Goal: Information Seeking & Learning: Learn about a topic

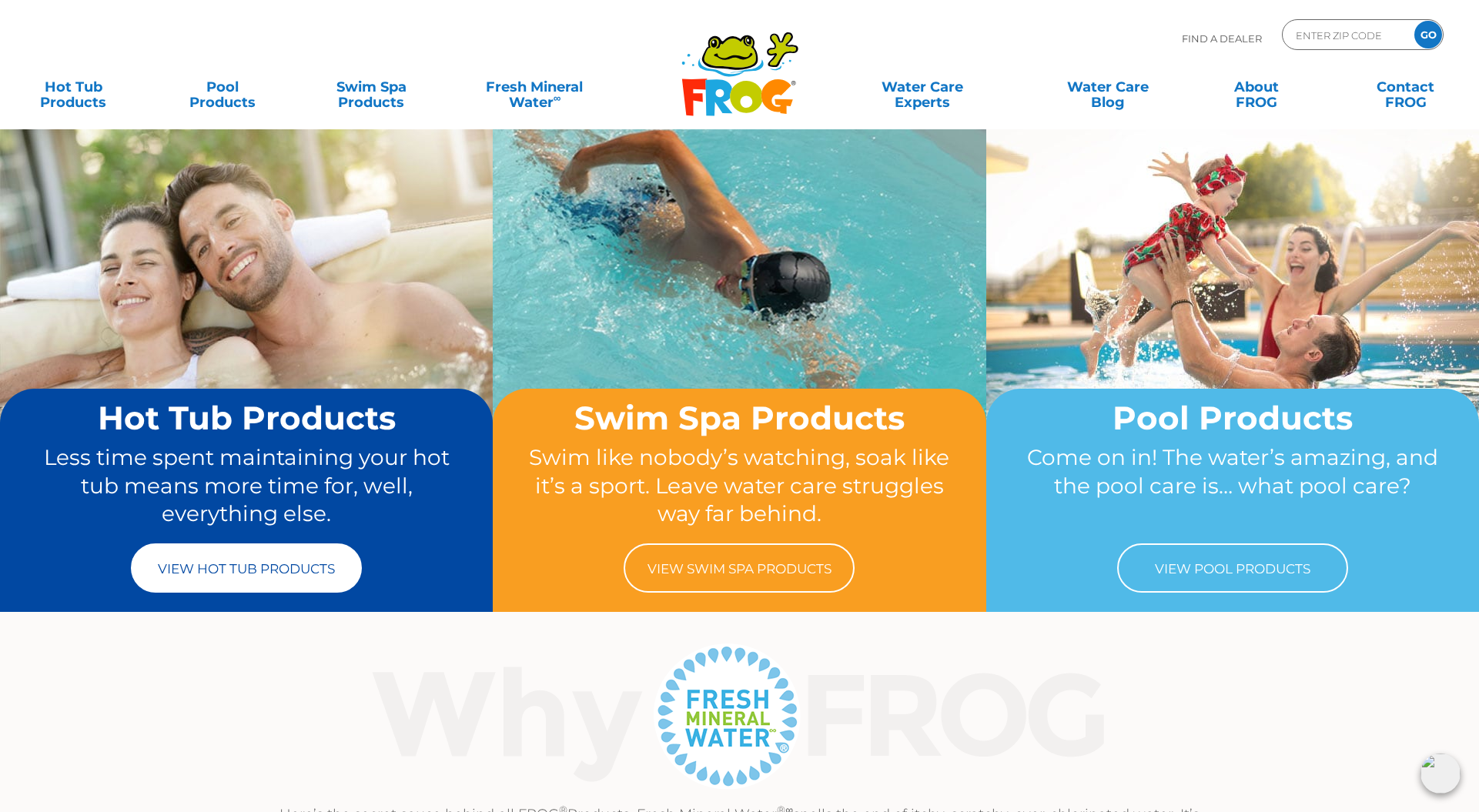
click at [249, 575] on link "View Hot Tub Products" at bounding box center [246, 568] width 231 height 49
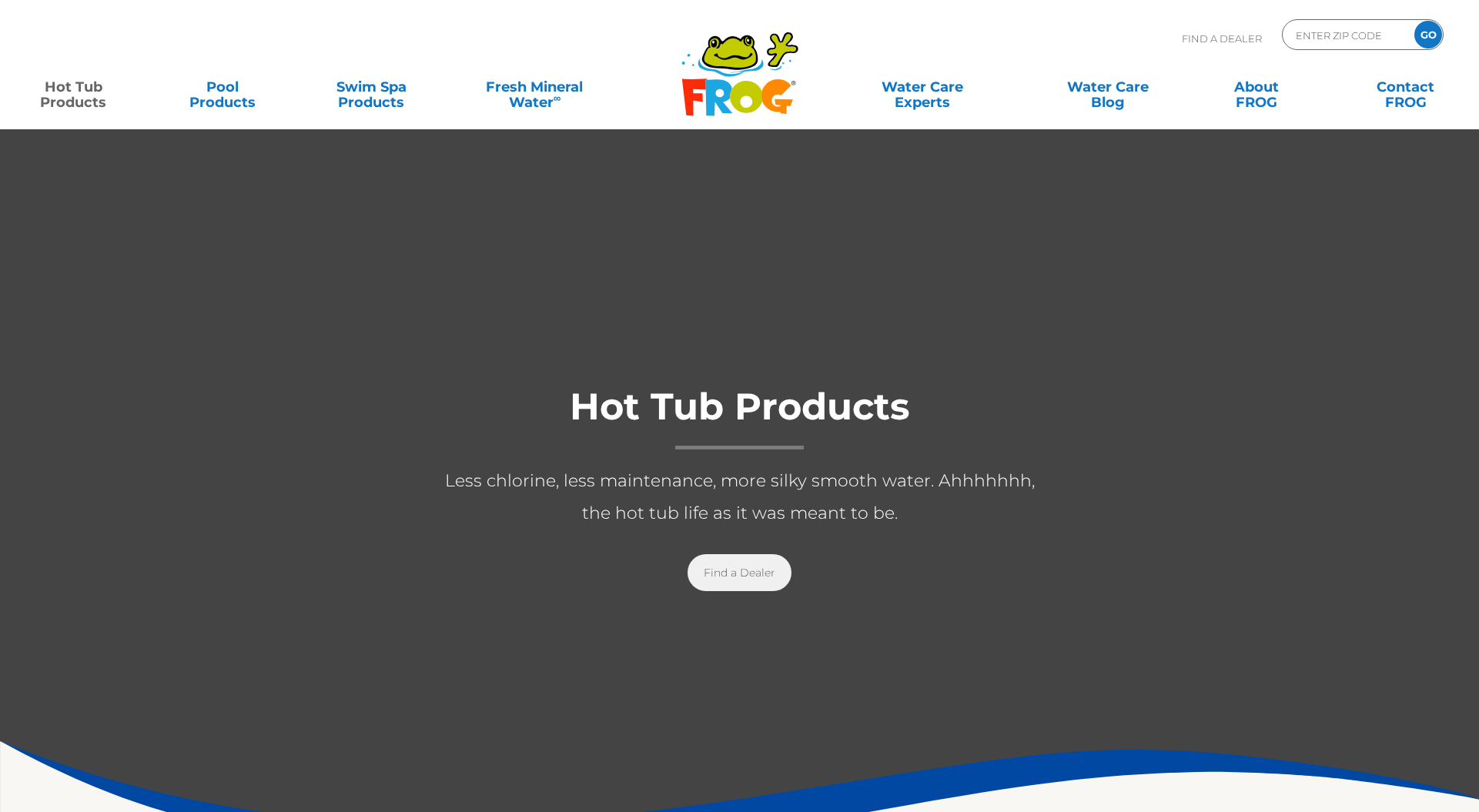
click at [733, 570] on link "Find a Dealer" at bounding box center [740, 572] width 104 height 37
click at [1269, 94] on link "About FROG" at bounding box center [1256, 87] width 115 height 31
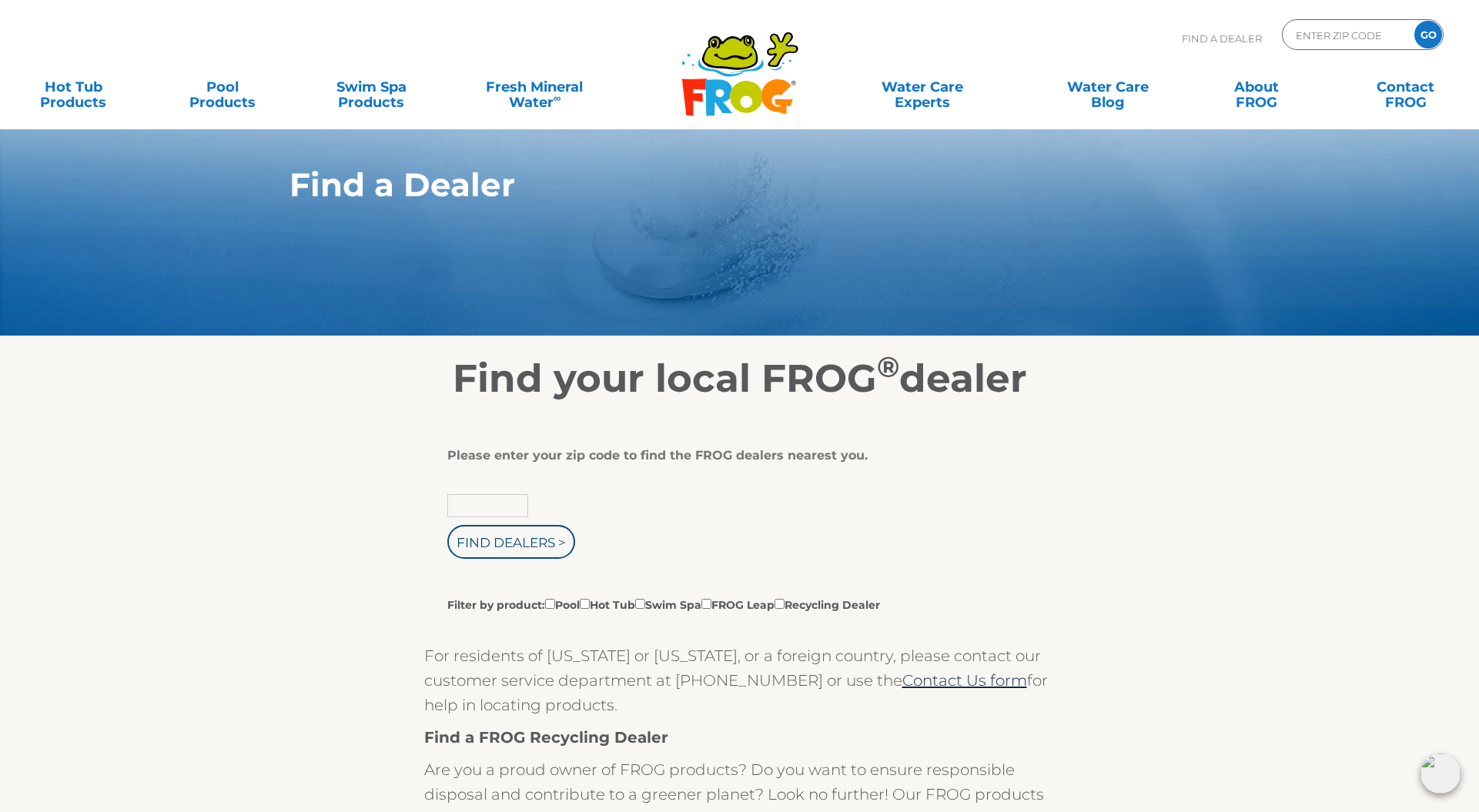
click at [493, 511] on input "text" at bounding box center [488, 505] width 81 height 23
type input "32164"
click at [511, 544] on input "Find Dealers >" at bounding box center [511, 541] width 128 height 34
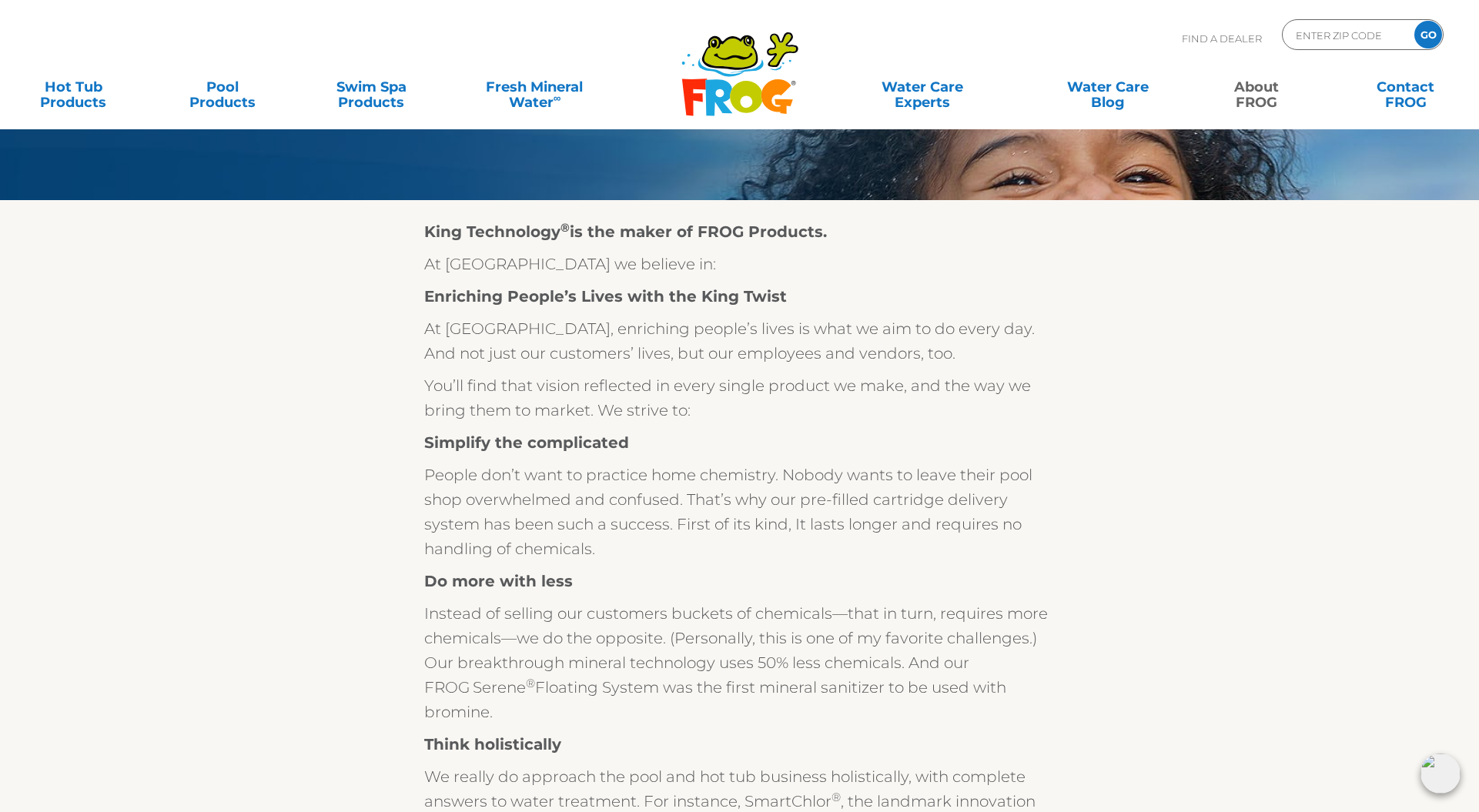
scroll to position [135, 0]
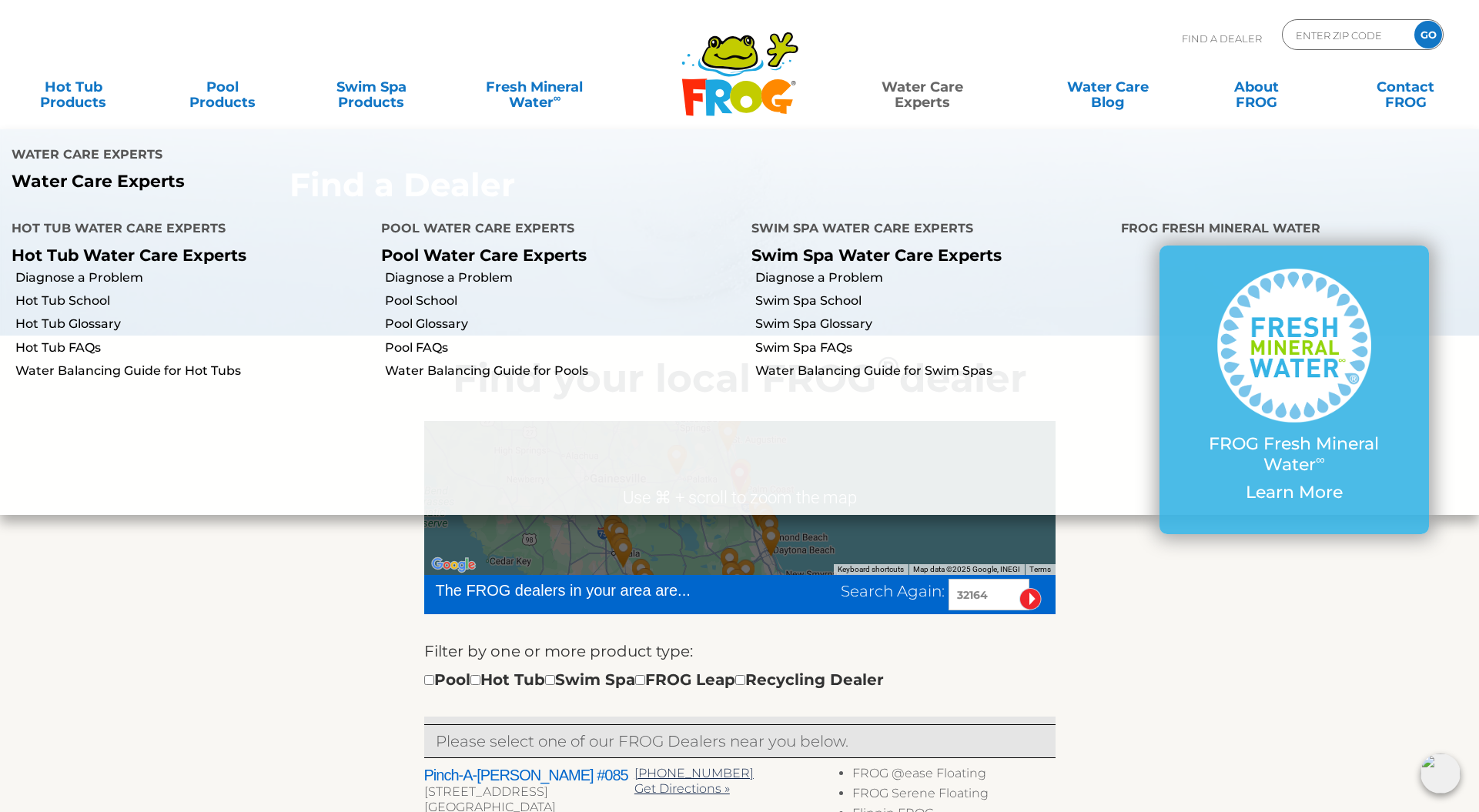
click at [921, 94] on link "Water Care Experts" at bounding box center [923, 87] width 189 height 31
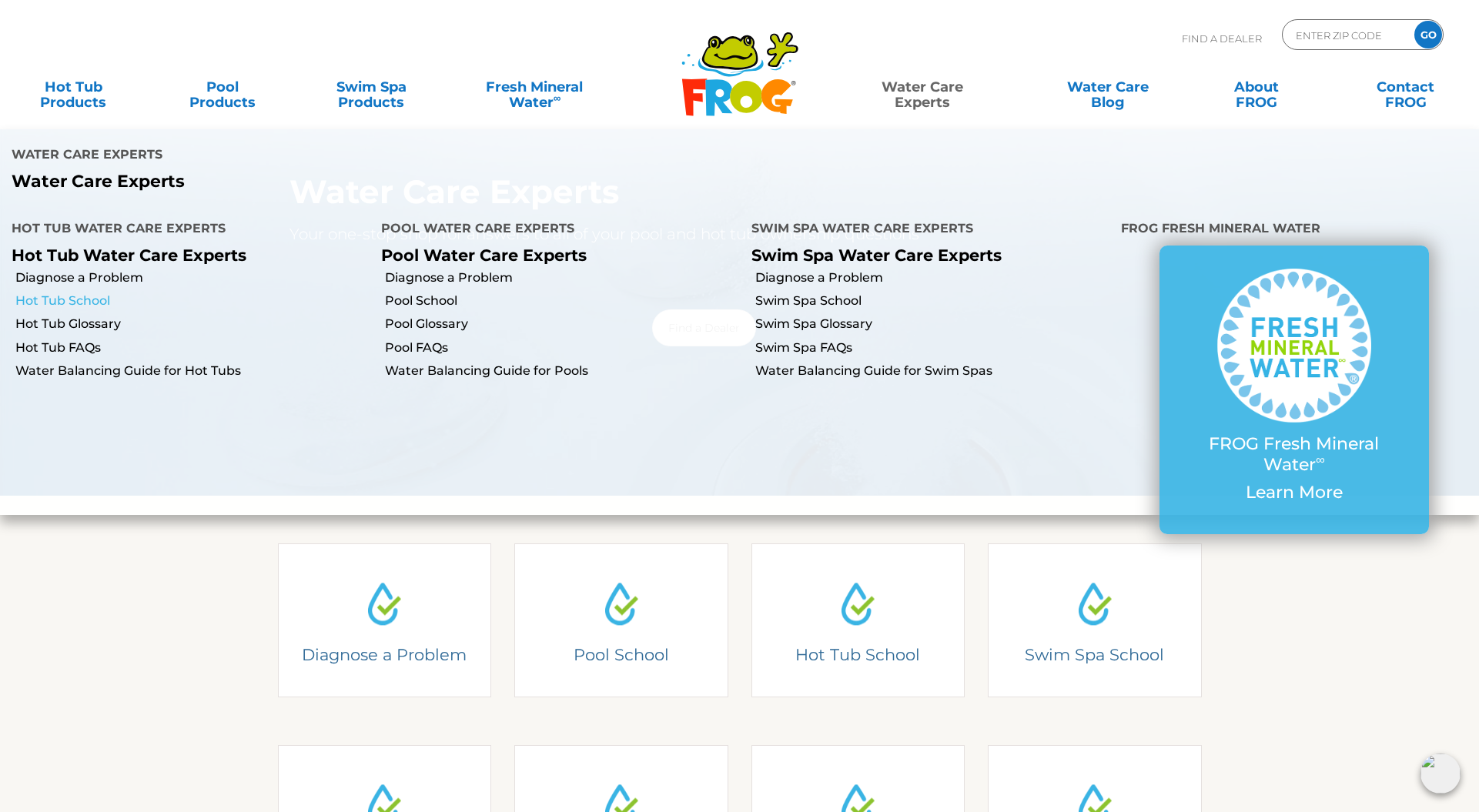
click at [96, 293] on link "Hot Tub School" at bounding box center [193, 301] width 354 height 17
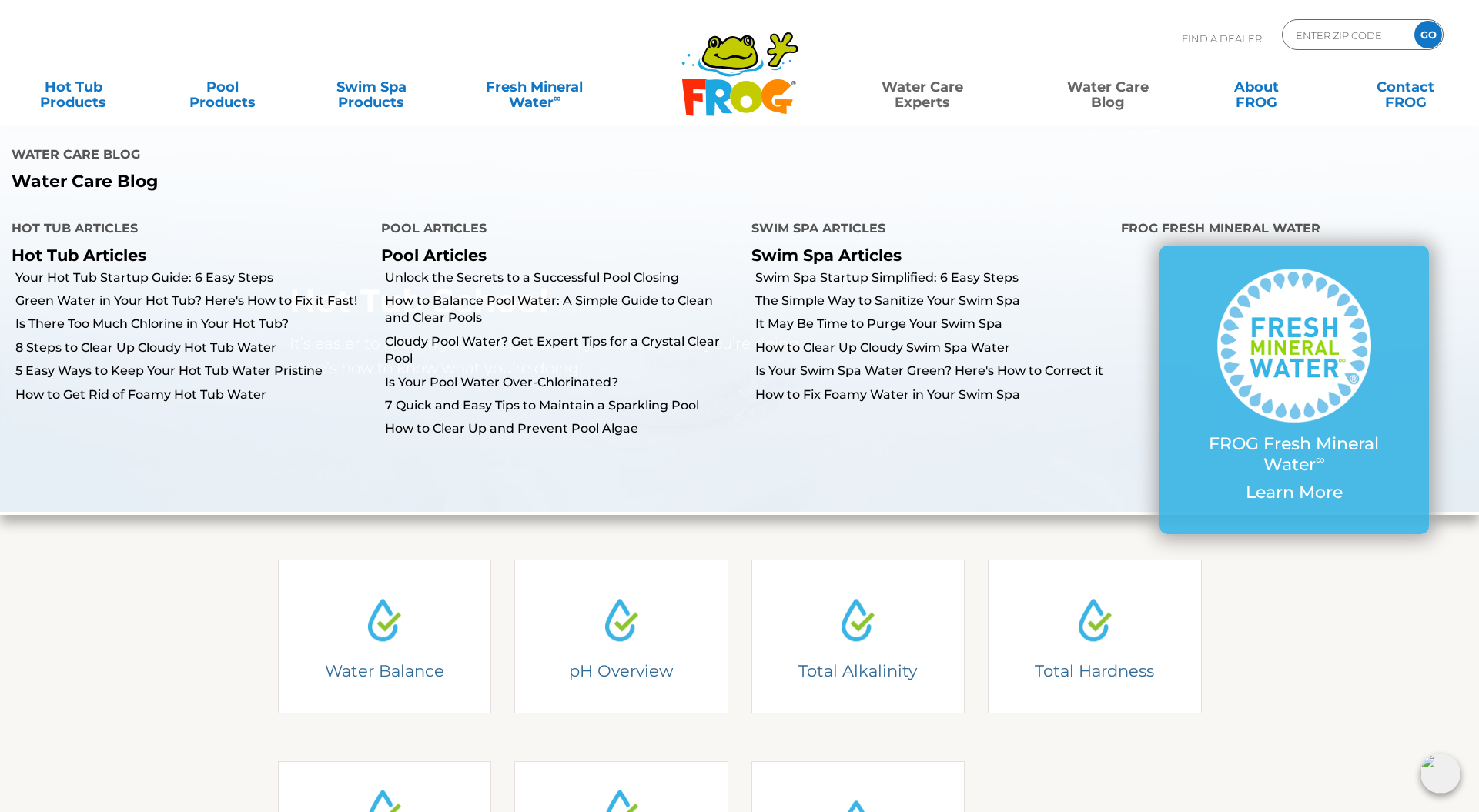
click at [1117, 86] on link "Water Care Blog" at bounding box center [1108, 87] width 115 height 31
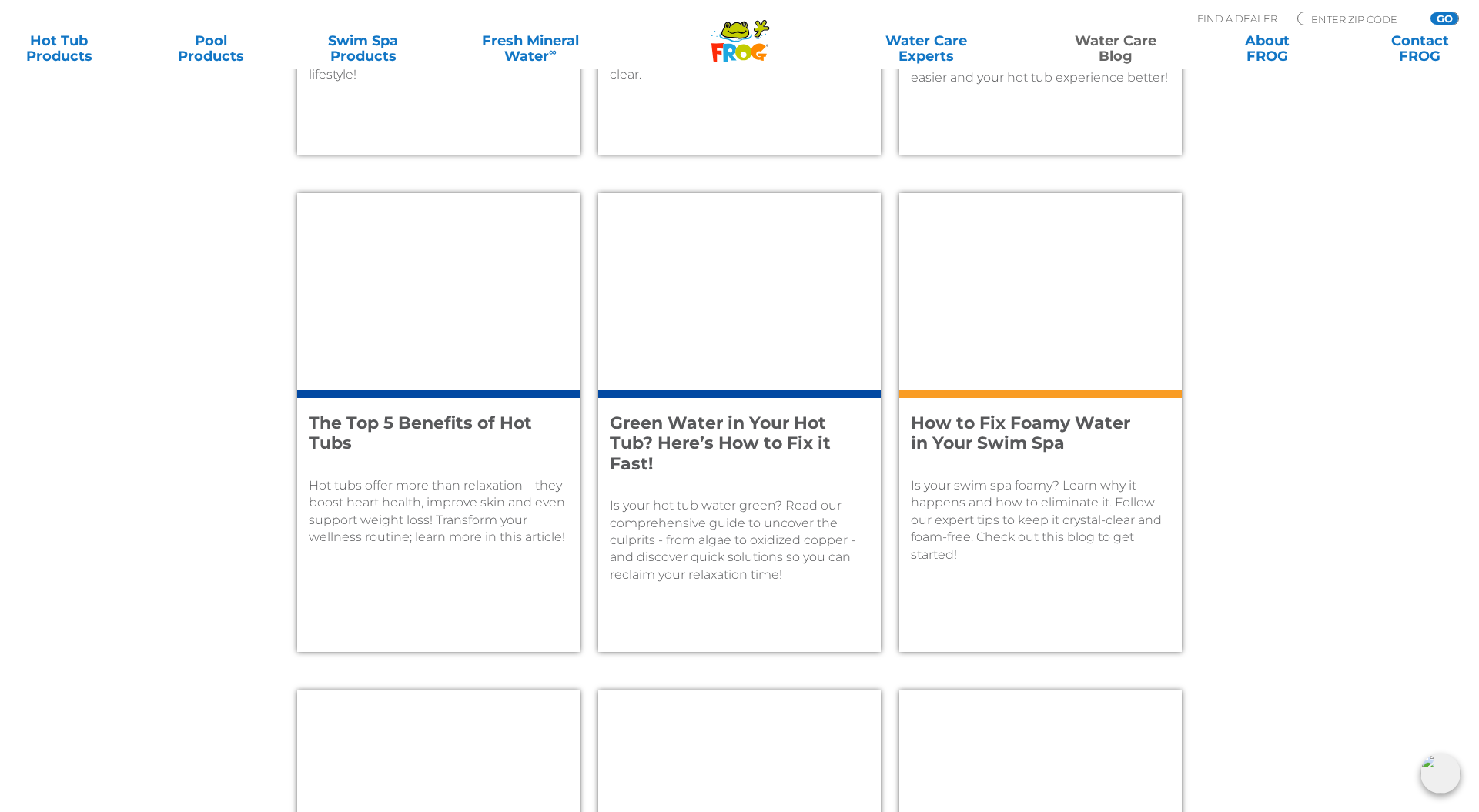
scroll to position [1547, 0]
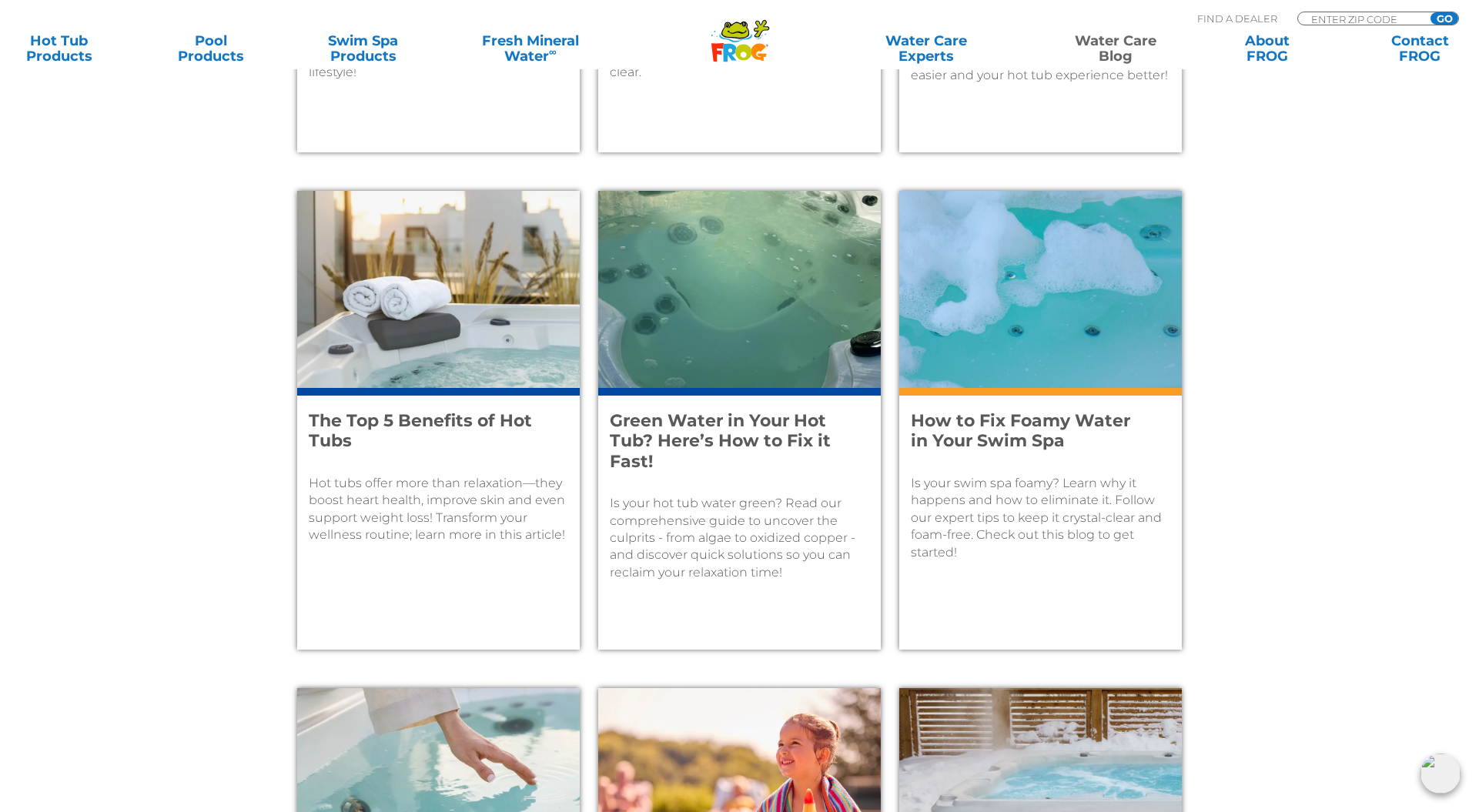
click at [993, 494] on p "Is your swim spa foamy? Learn why it happens and how to eliminate it. Follow ou…" at bounding box center [1040, 518] width 260 height 86
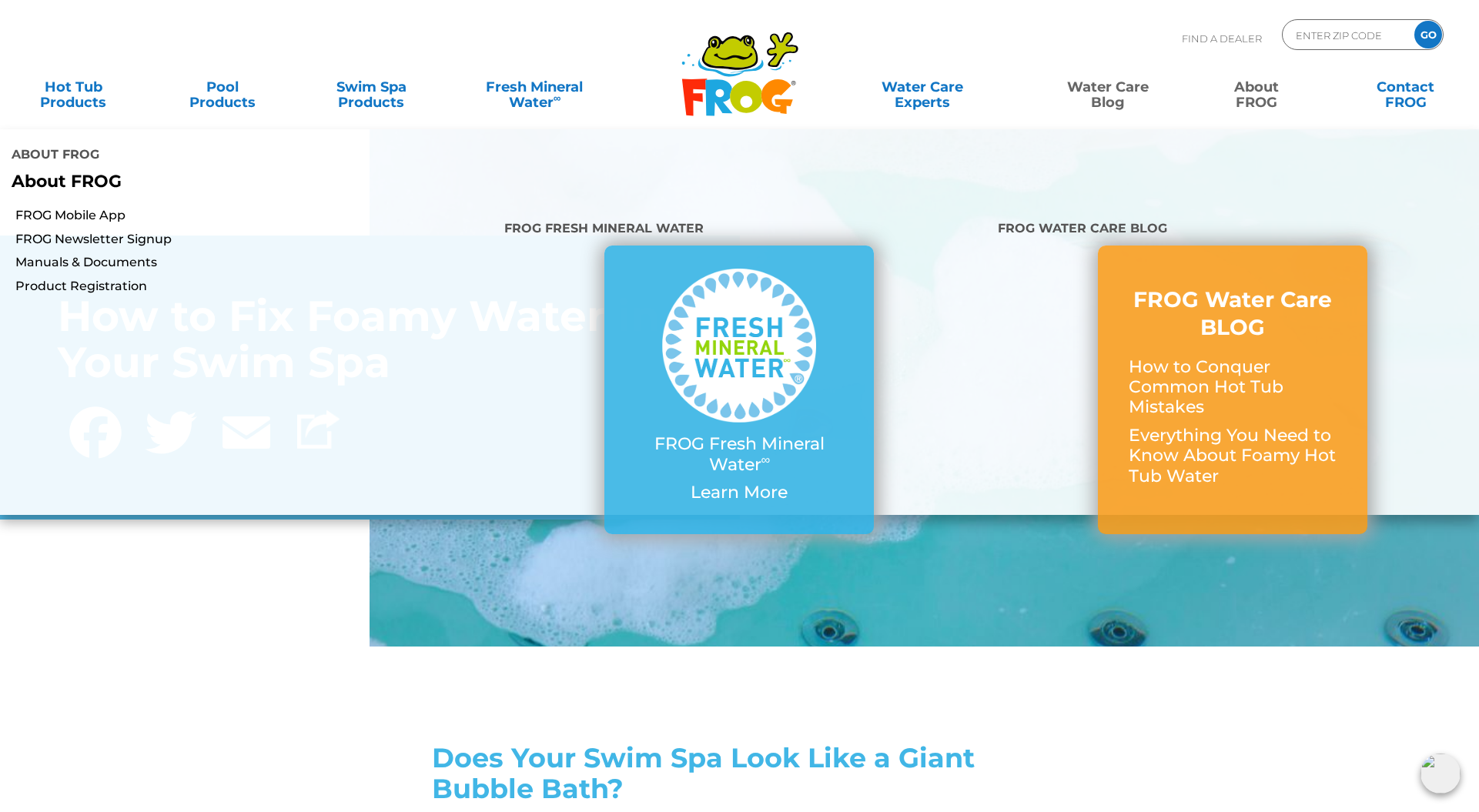
click at [1256, 96] on link "About FROG" at bounding box center [1256, 87] width 115 height 31
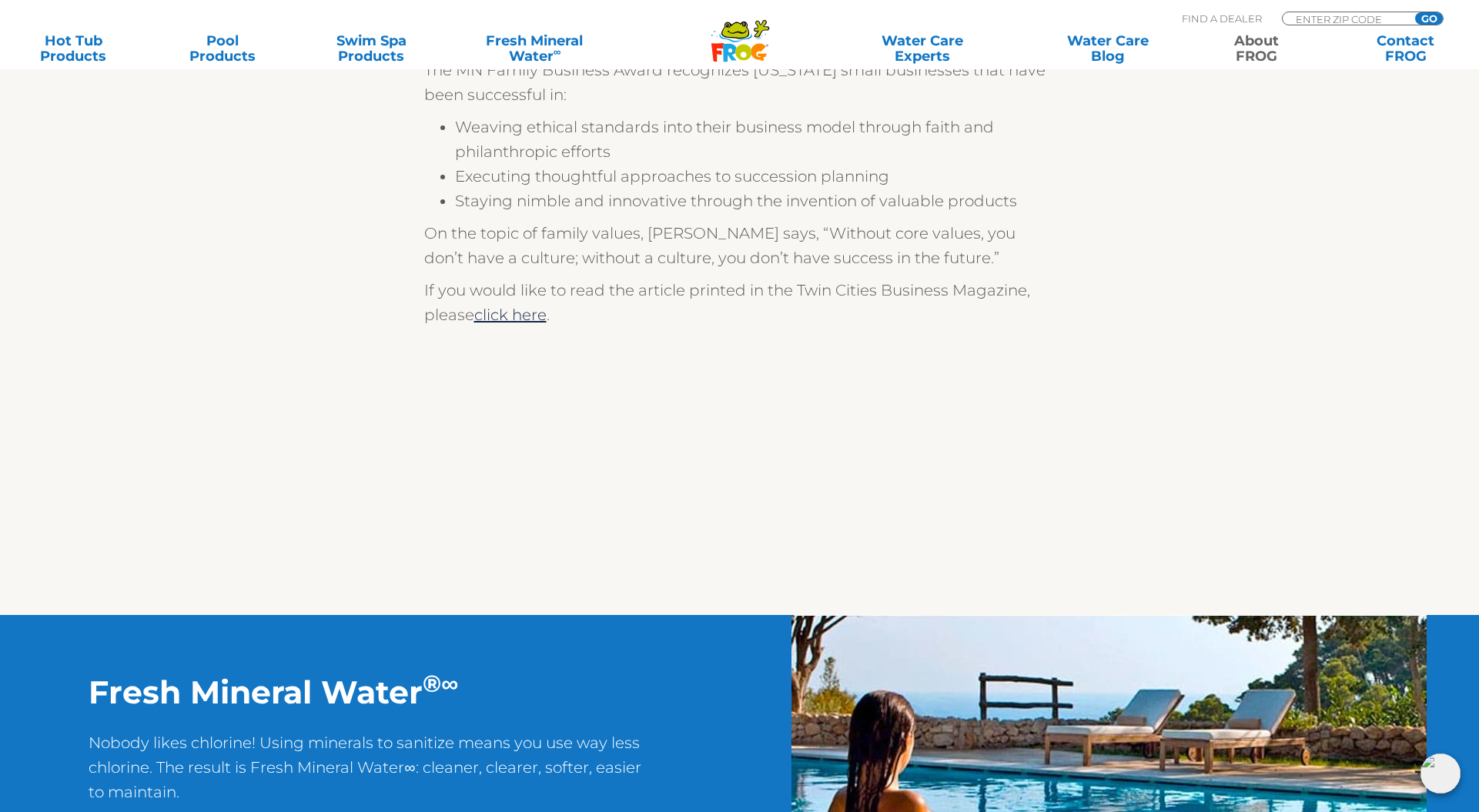
scroll to position [1239, 0]
click at [1003, 468] on td at bounding box center [740, 458] width 631 height 249
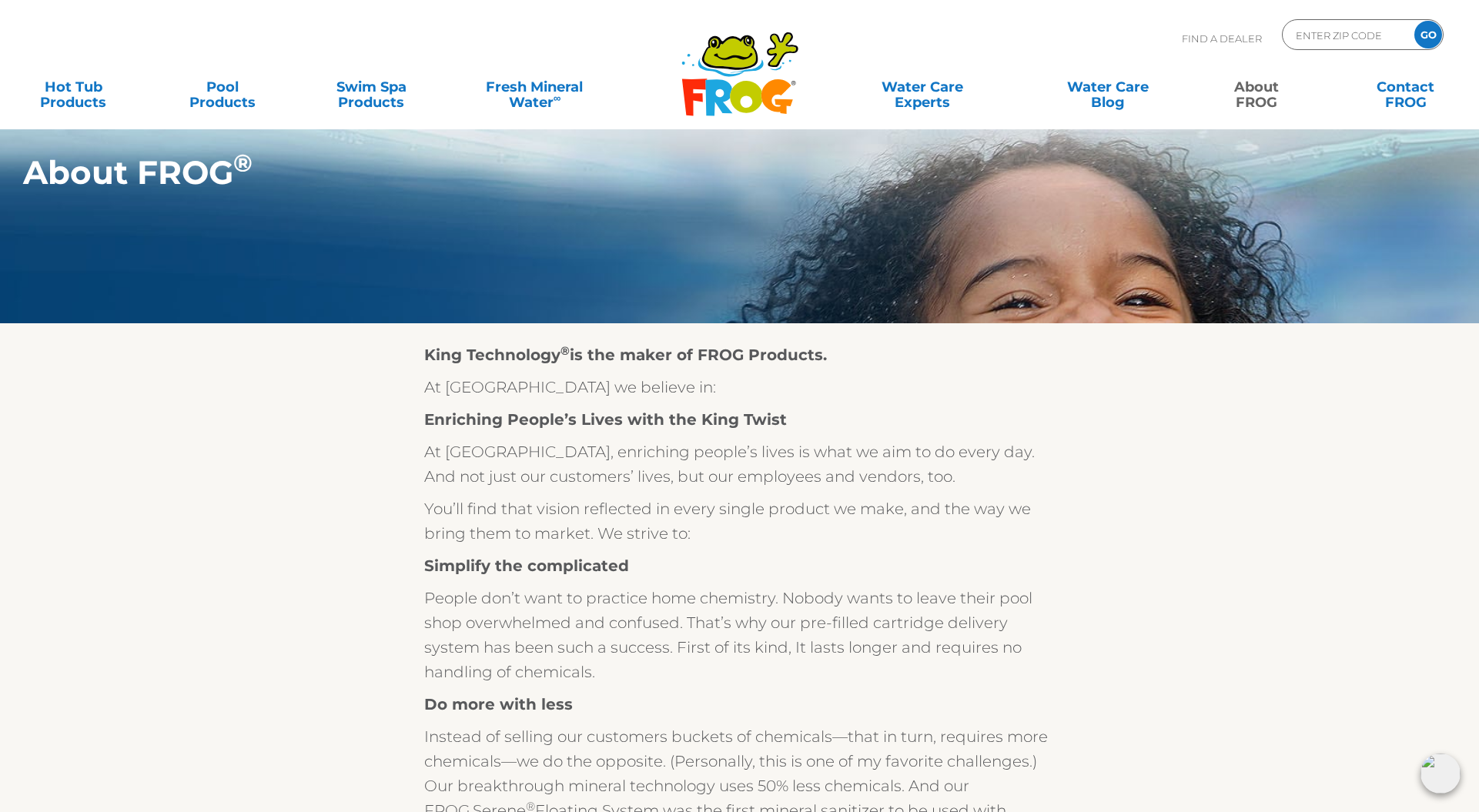
scroll to position [0, 0]
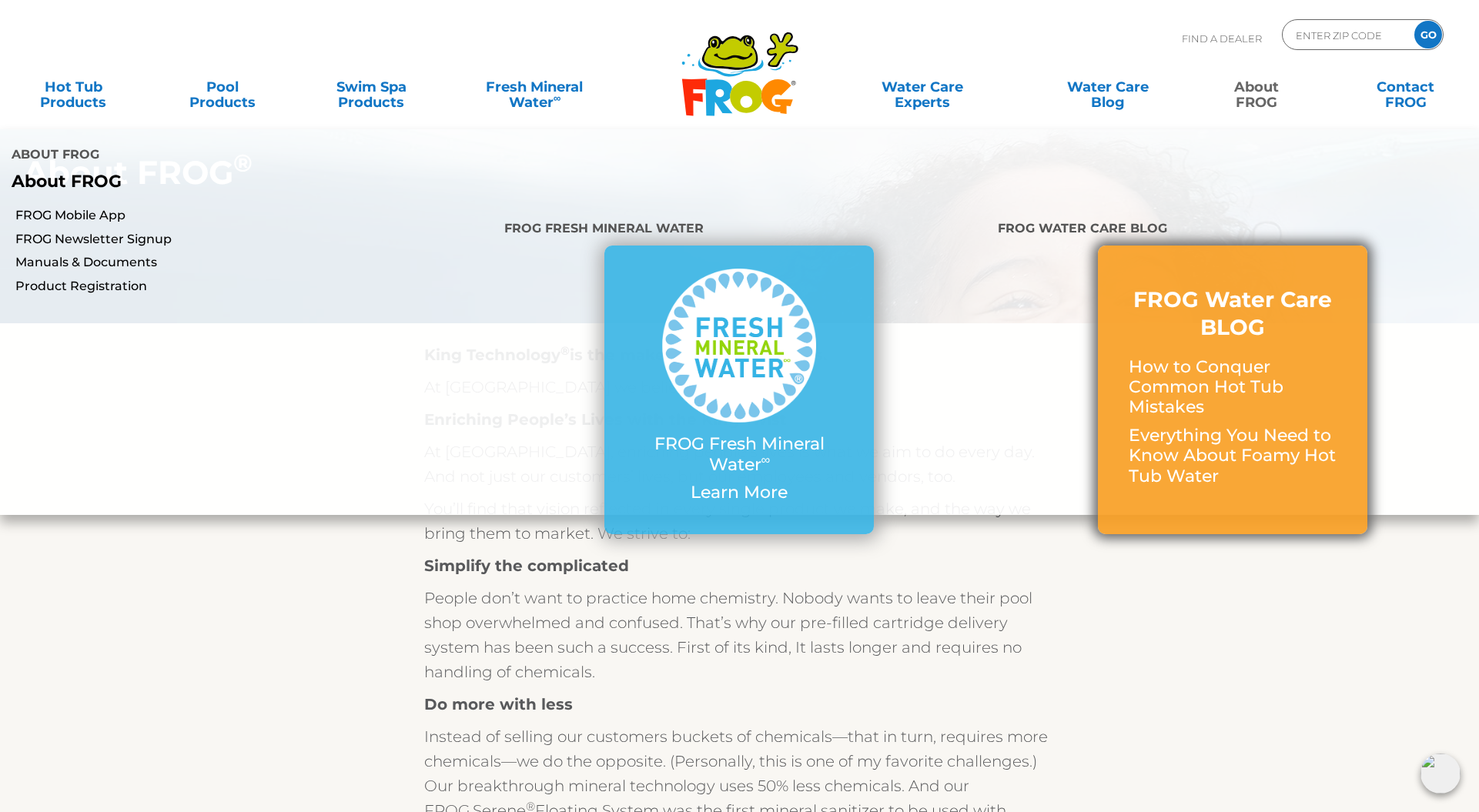
click at [1175, 286] on link "FROG Water Care BLOG How to Conquer Common Hot Tub Mistakes Everything You Need…" at bounding box center [1232, 390] width 208 height 208
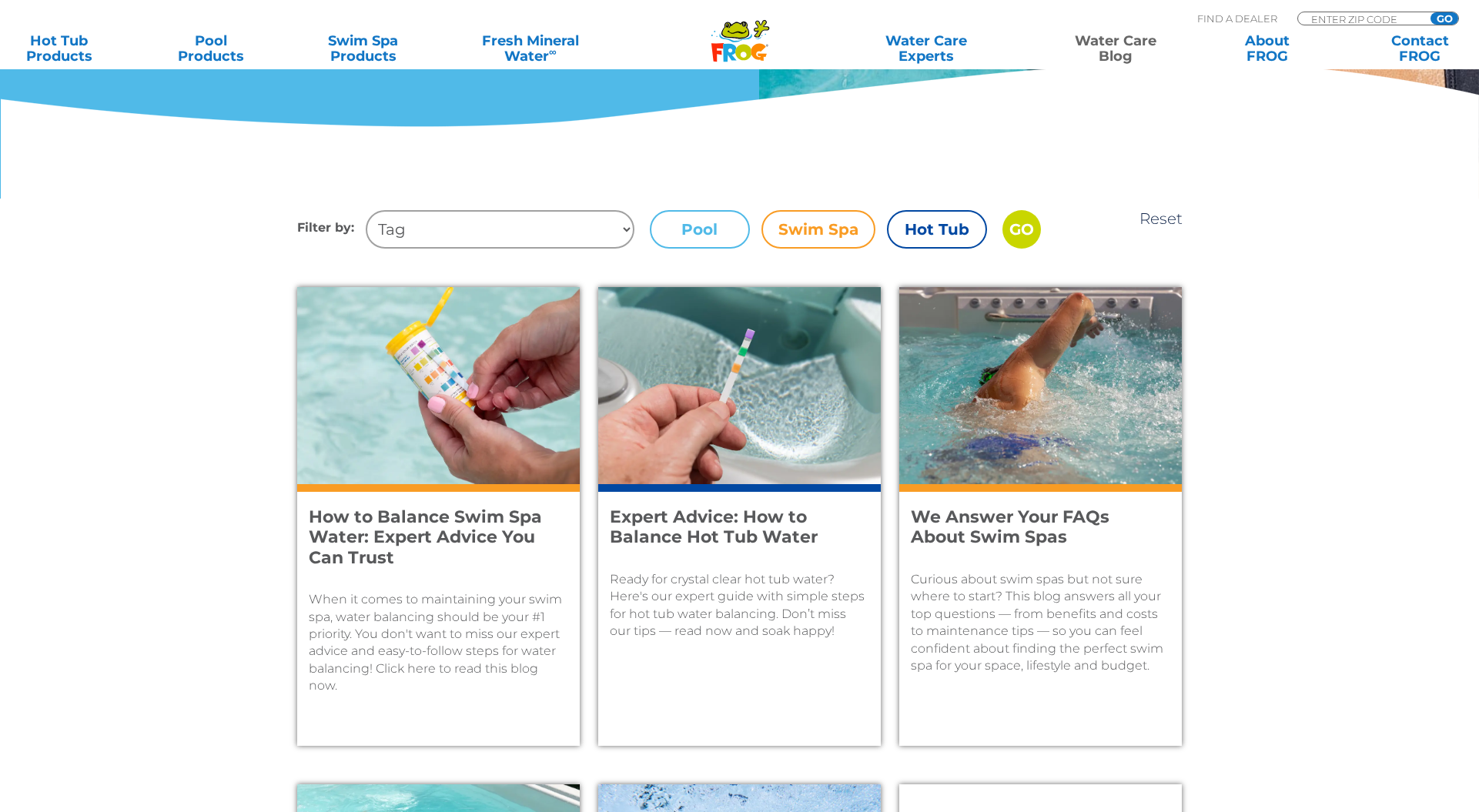
scroll to position [457, 0]
click at [910, 221] on label "Hot Tub" at bounding box center [937, 228] width 100 height 39
click at [0, 0] on input "Hot Tub" at bounding box center [0, 0] width 0 height 0
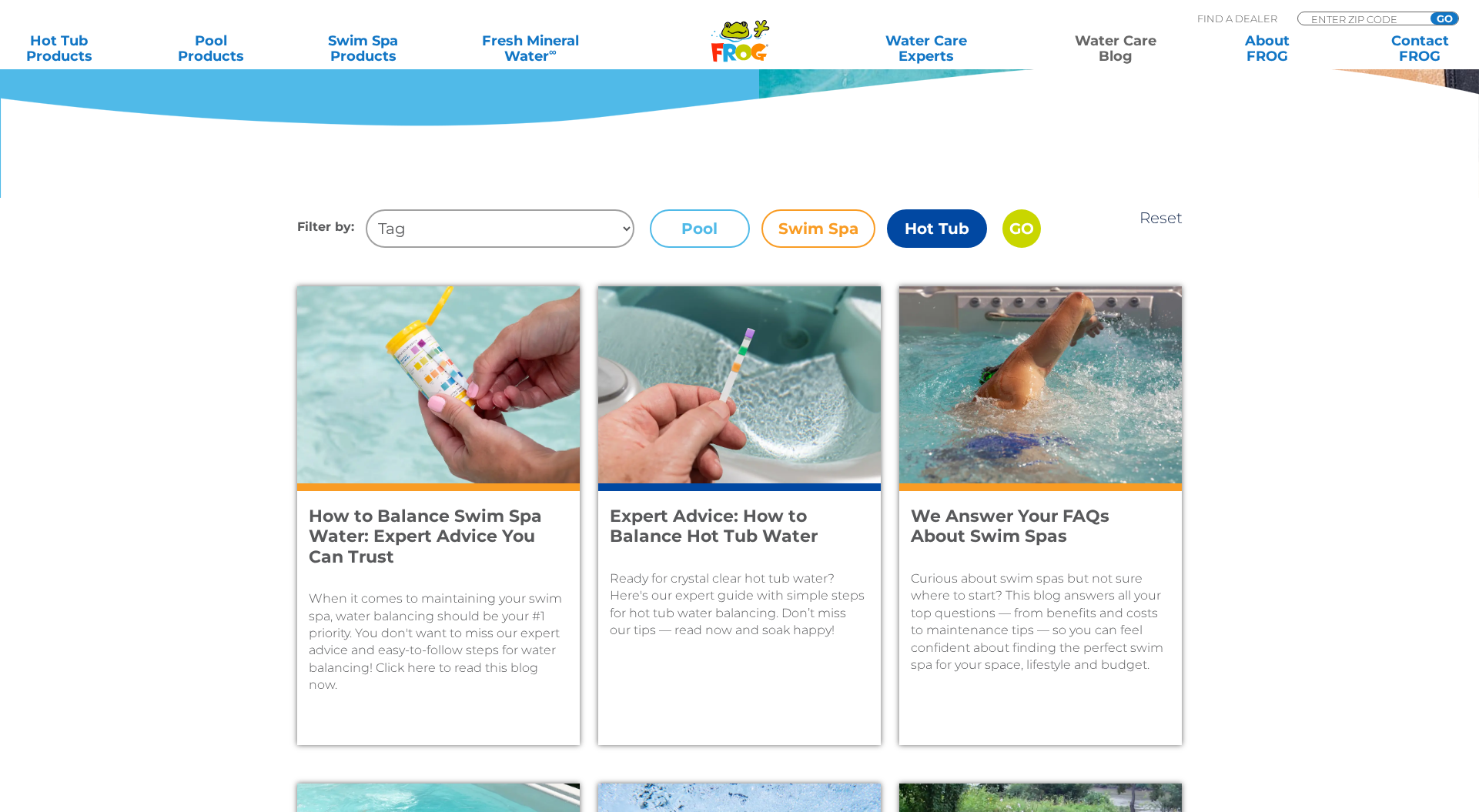
click at [1023, 230] on input "GO" at bounding box center [1021, 228] width 39 height 39
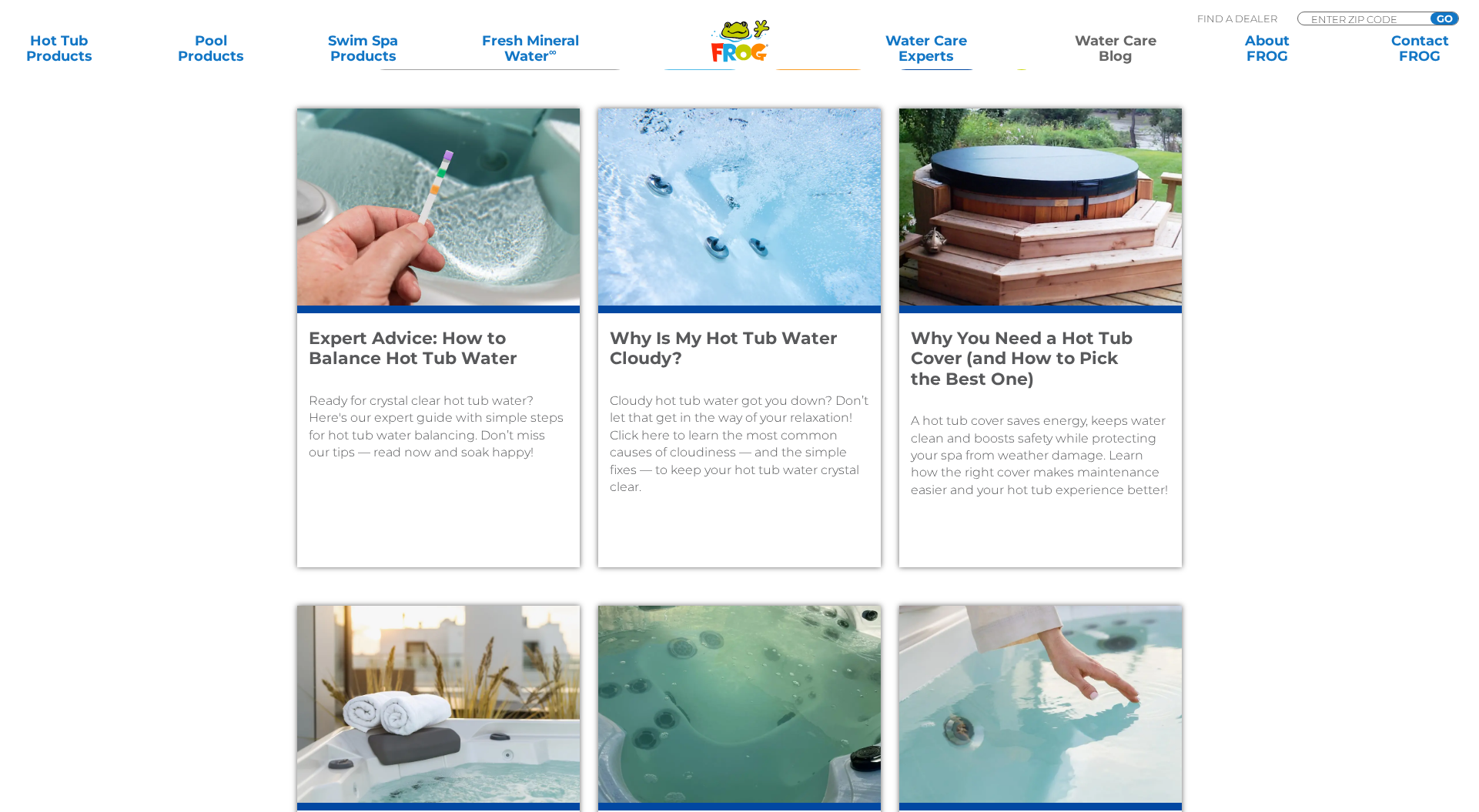
scroll to position [635, 0]
click at [456, 430] on p "Ready for crystal clear hot tub water? Here's our expert guide with simple step…" at bounding box center [438, 427] width 260 height 69
